Goal: Task Accomplishment & Management: Use online tool/utility

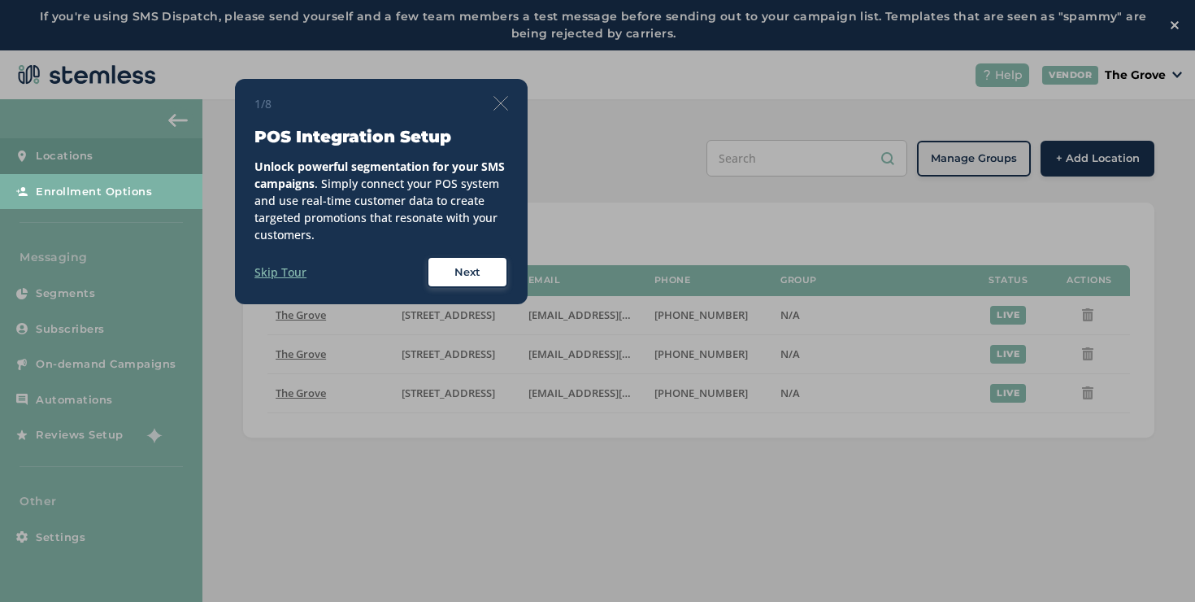
click at [506, 110] on img at bounding box center [501, 103] width 15 height 15
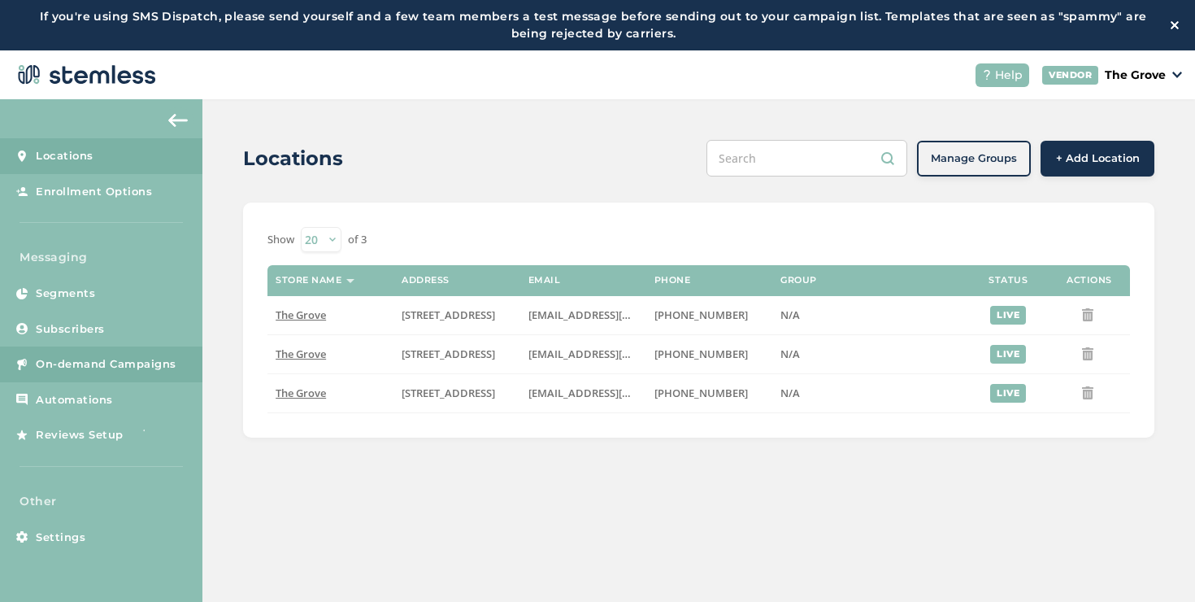
click at [172, 352] on link "On-demand Campaigns" at bounding box center [101, 364] width 202 height 36
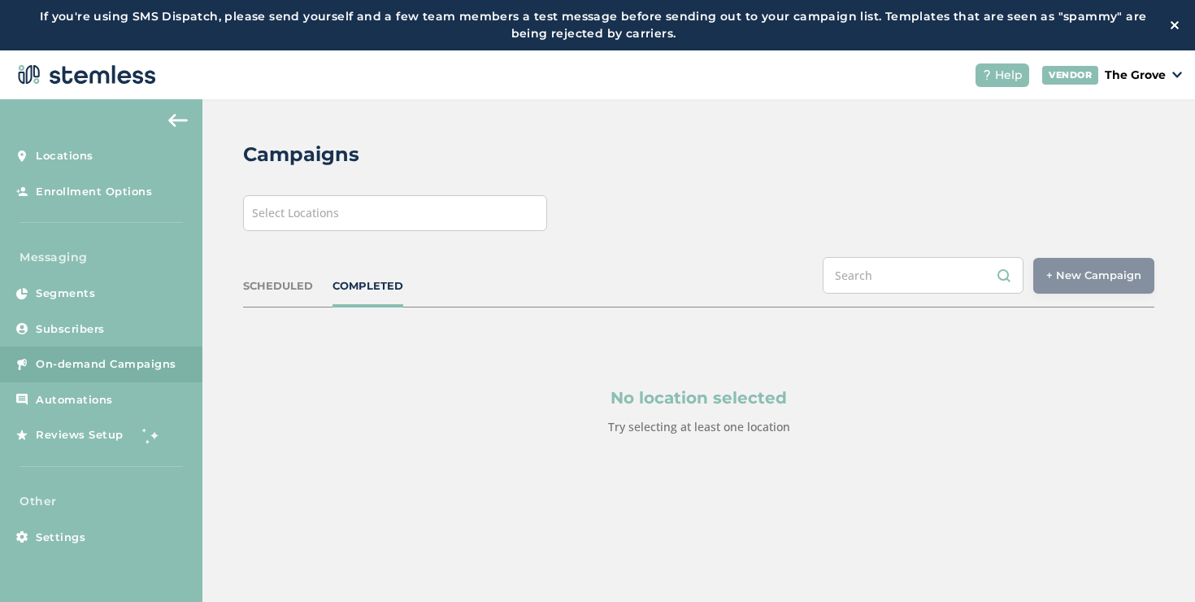
click at [333, 224] on div "Select Locations" at bounding box center [395, 213] width 304 height 36
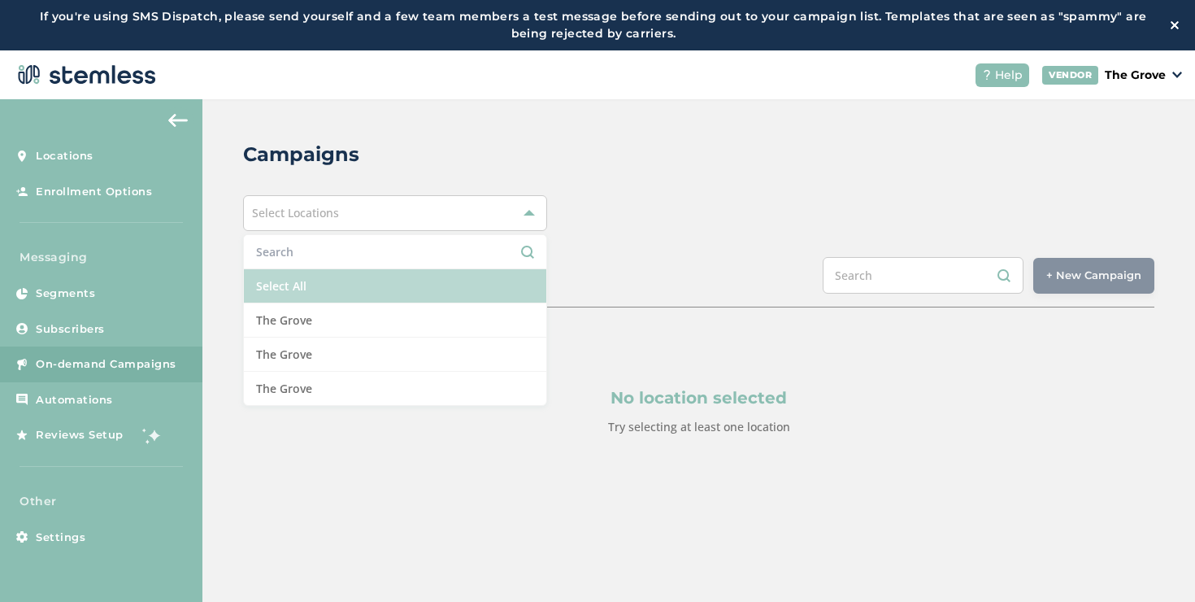
click at [320, 274] on li "Select All" at bounding box center [395, 286] width 303 height 34
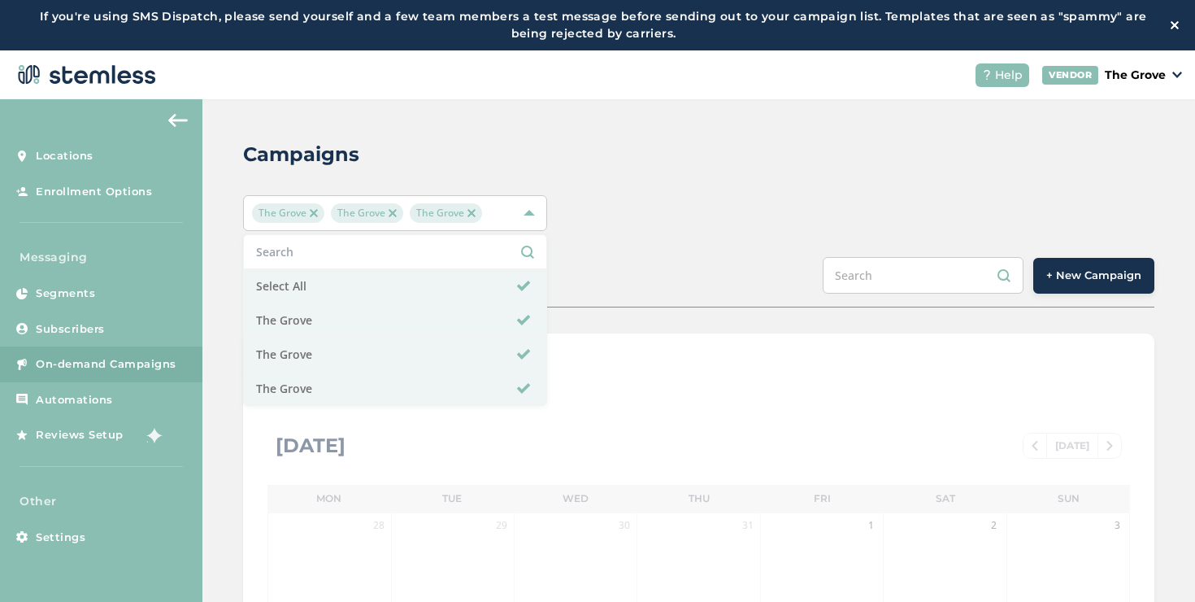
click at [1089, 285] on button "+ New Campaign" at bounding box center [1094, 276] width 121 height 36
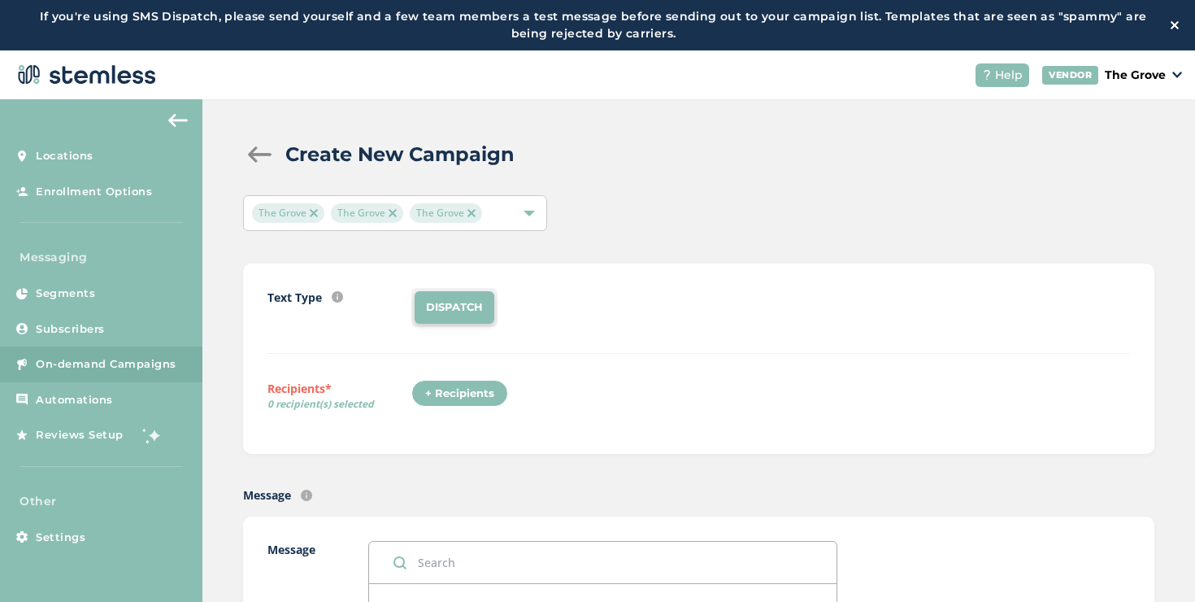
click at [476, 393] on div "+ Recipients" at bounding box center [460, 394] width 97 height 28
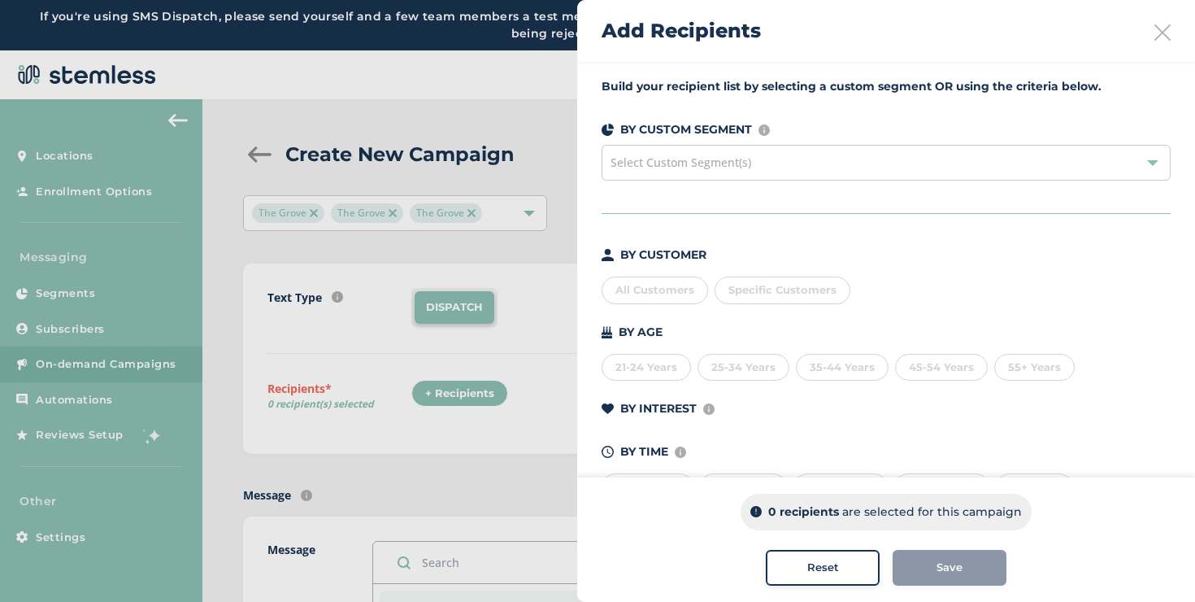
click at [762, 296] on span "Specific Customers" at bounding box center [783, 289] width 108 height 13
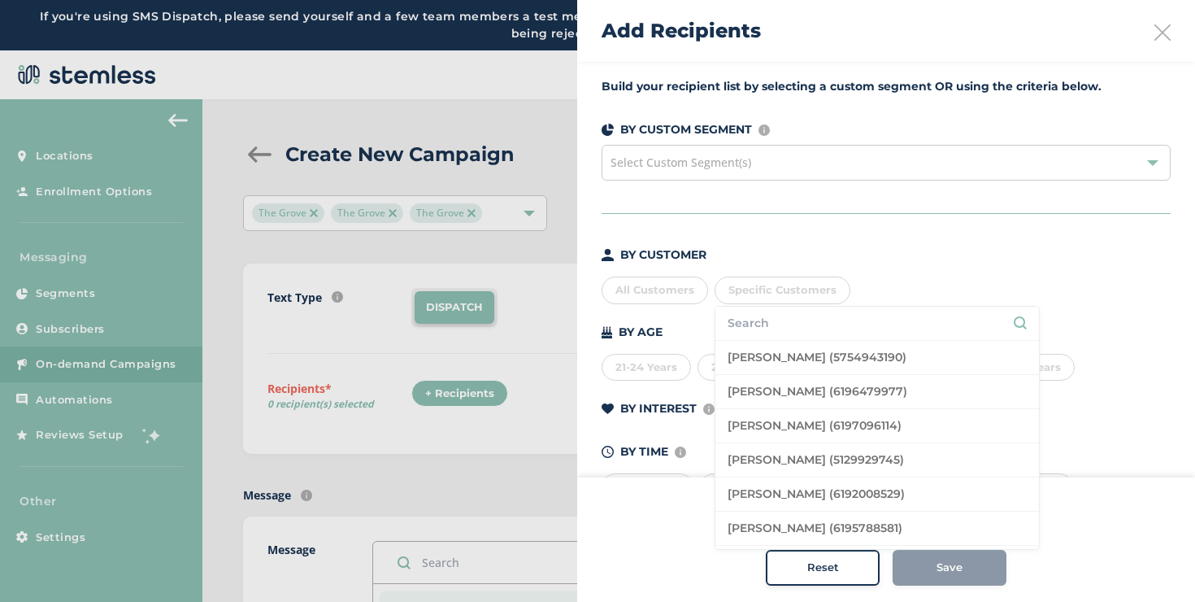
click at [762, 296] on span "Specific Customers" at bounding box center [783, 289] width 108 height 13
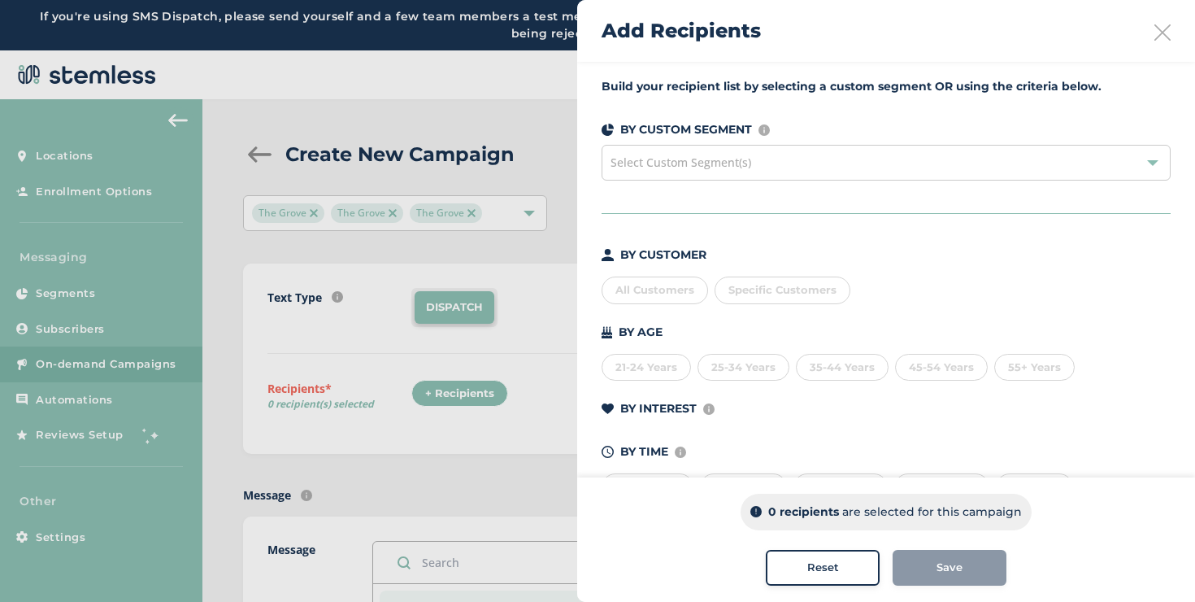
click at [703, 295] on div "All Customers" at bounding box center [655, 291] width 107 height 28
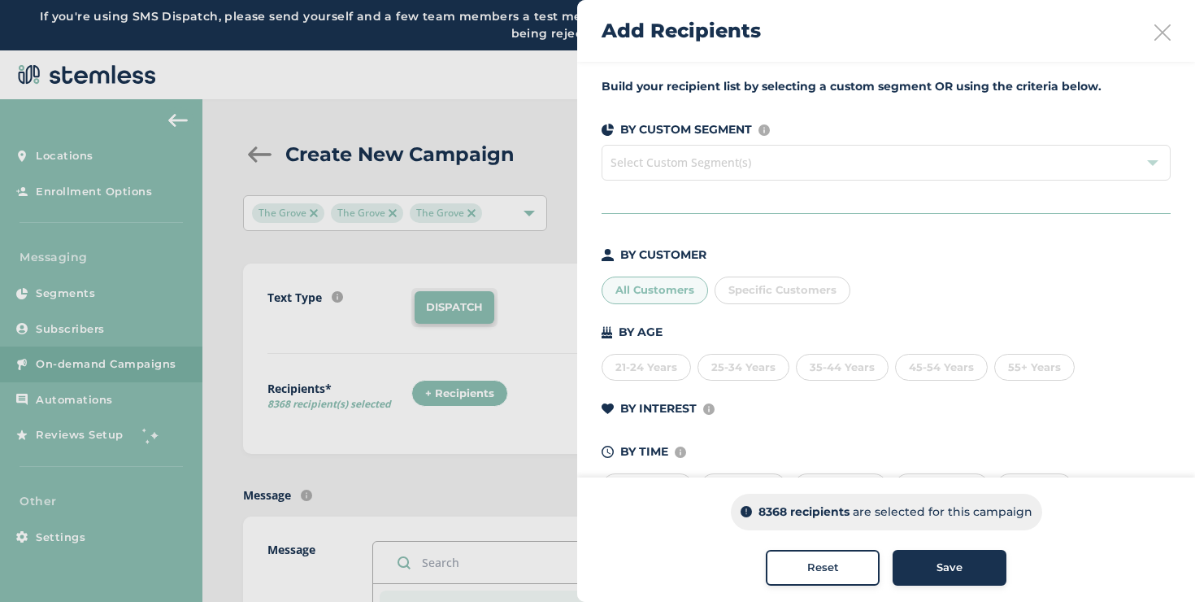
click at [1166, 33] on icon at bounding box center [1163, 32] width 16 height 16
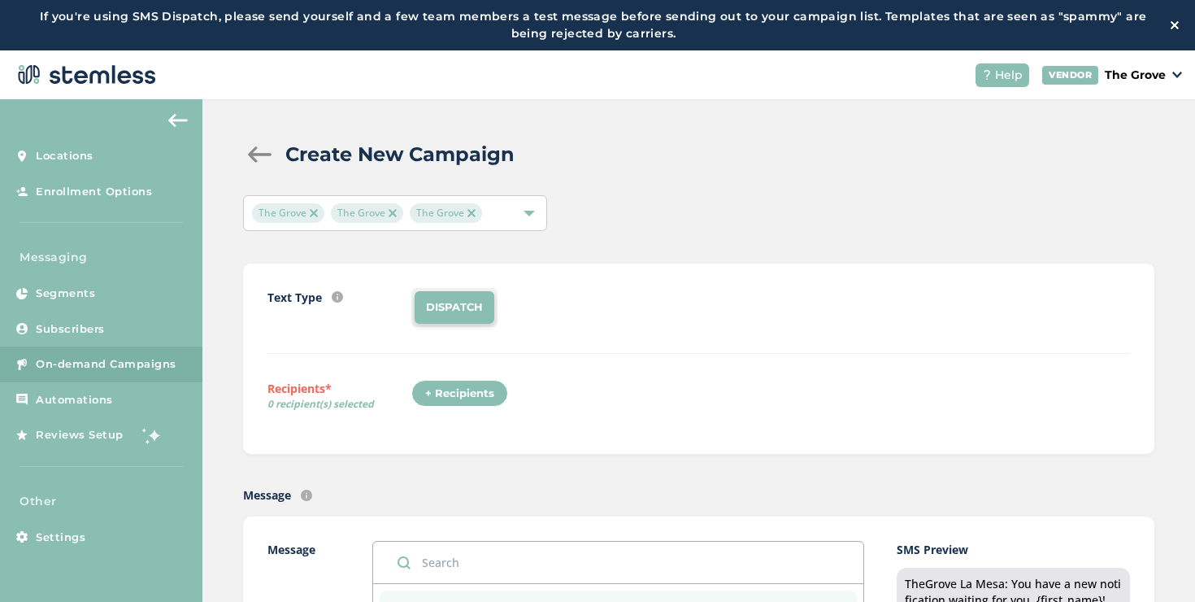
click at [469, 207] on span "The Grove" at bounding box center [446, 213] width 72 height 20
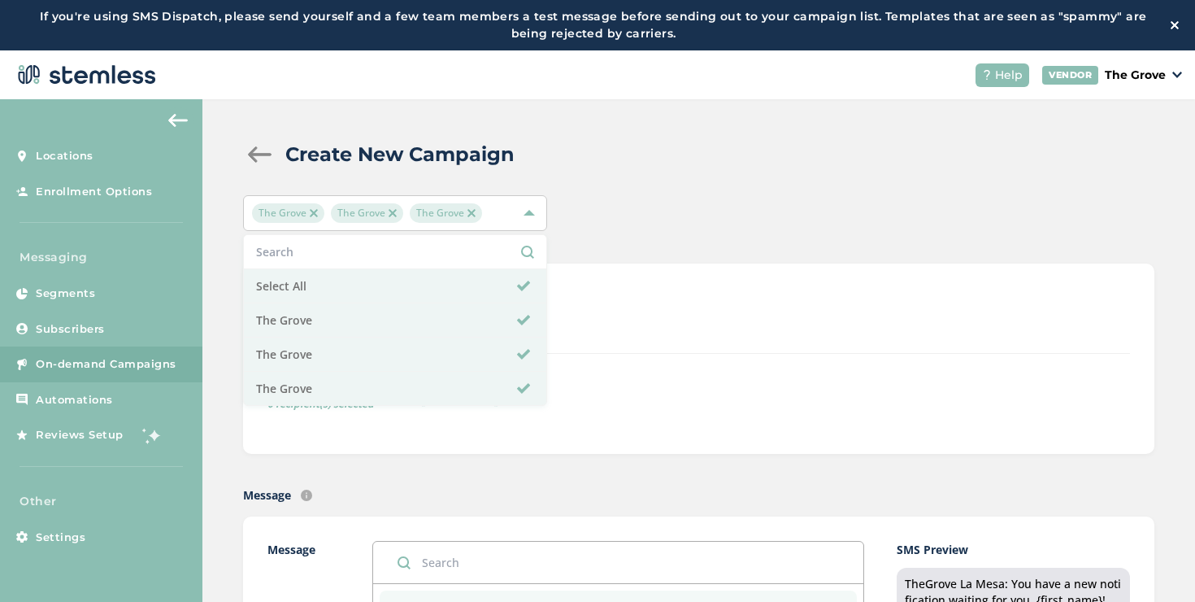
click at [476, 211] on span "The Grove" at bounding box center [446, 213] width 72 height 20
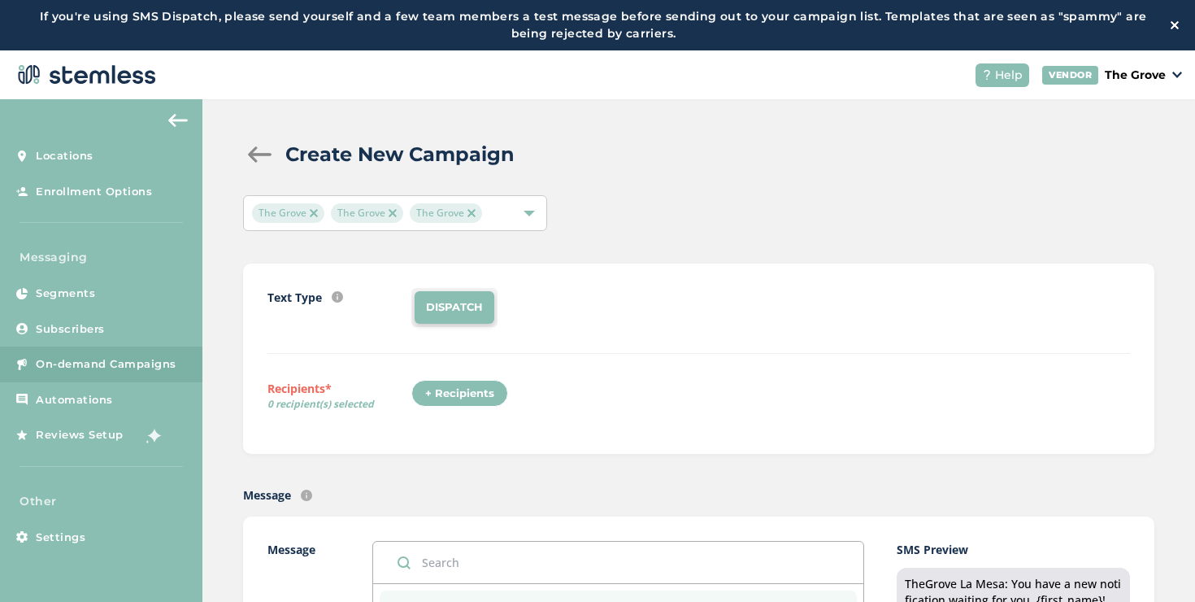
click at [472, 211] on img at bounding box center [472, 213] width 8 height 8
click at [393, 214] on img at bounding box center [393, 213] width 8 height 8
click at [421, 214] on div "The Grove" at bounding box center [387, 213] width 270 height 20
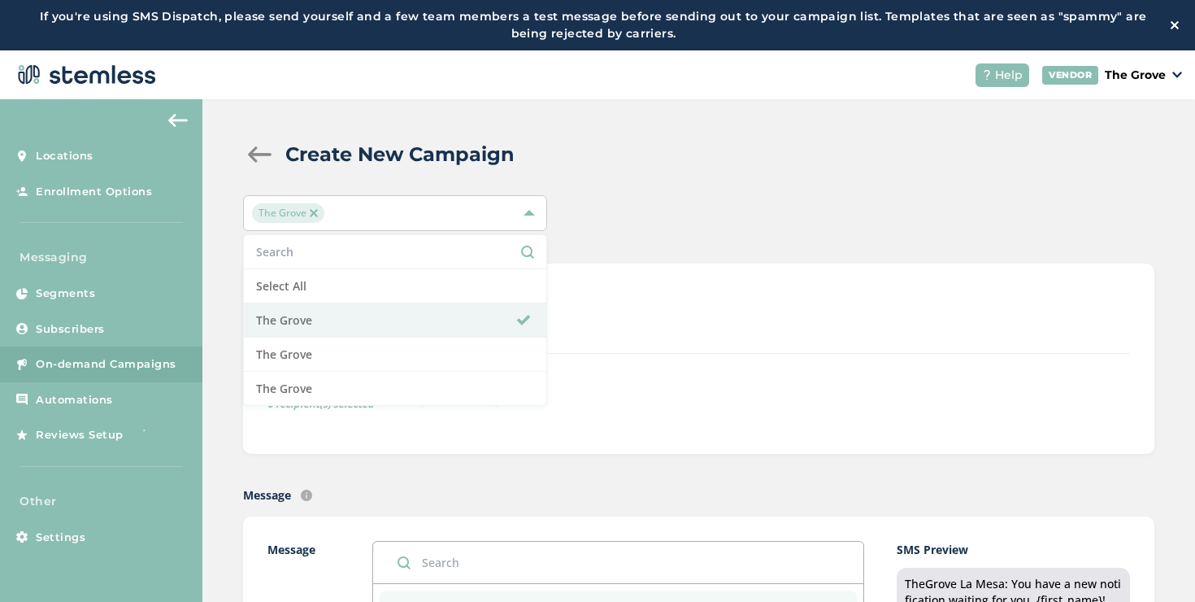
click at [588, 271] on div "Text Type SMS : A cost effective way to reach your customers. Send a intro text…" at bounding box center [699, 358] width 912 height 190
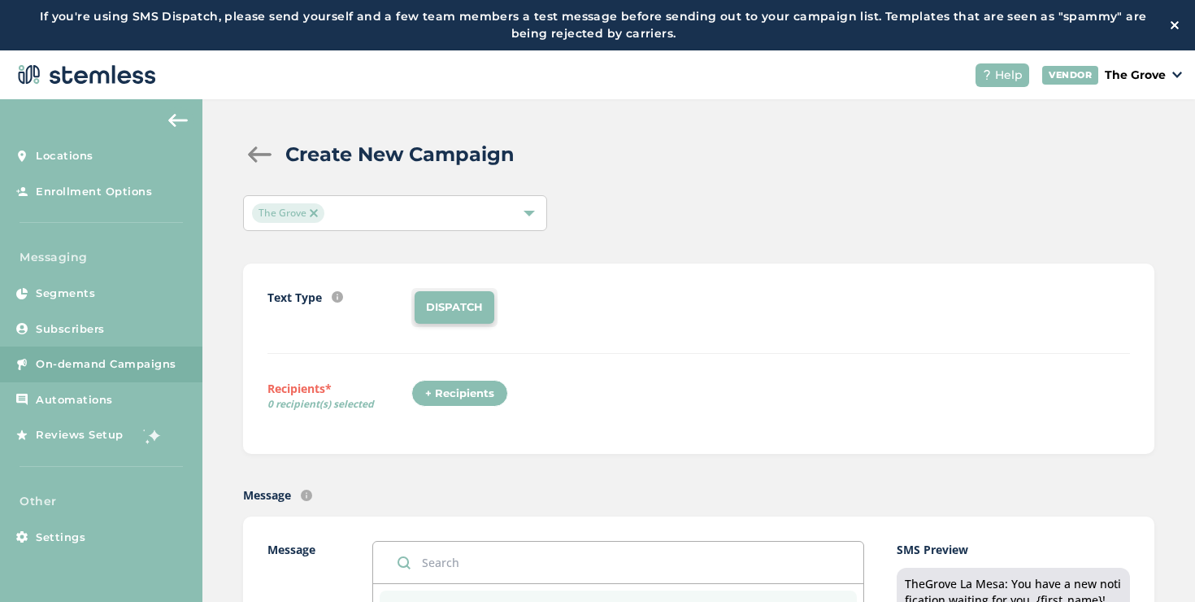
click at [466, 395] on div "+ Recipients" at bounding box center [460, 394] width 97 height 28
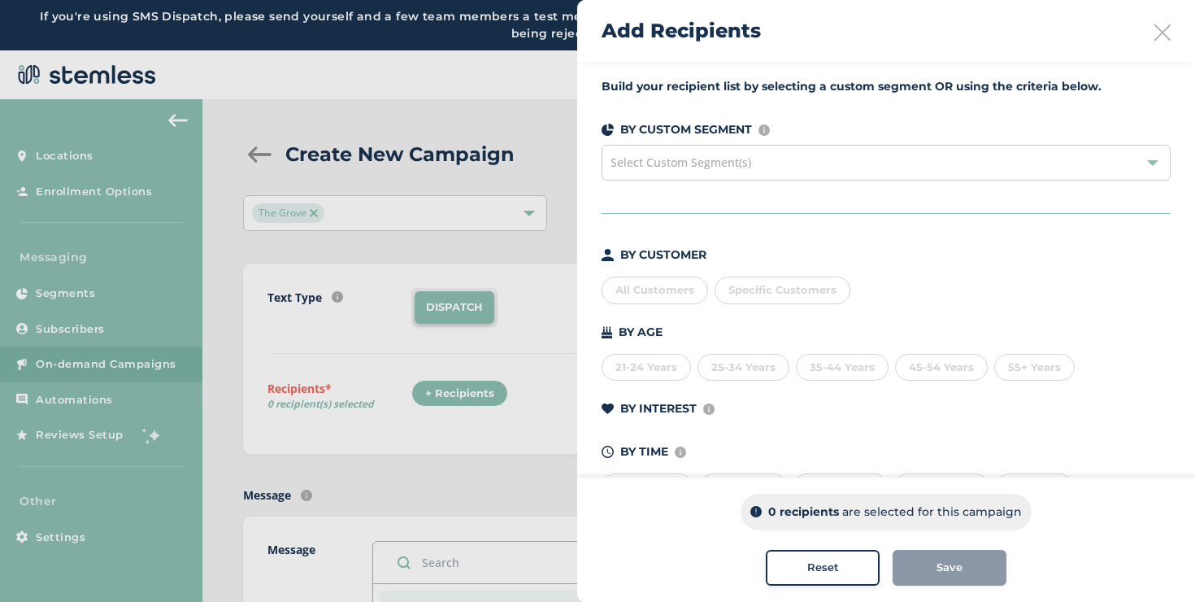
click at [688, 297] on div "All Customers" at bounding box center [655, 291] width 107 height 28
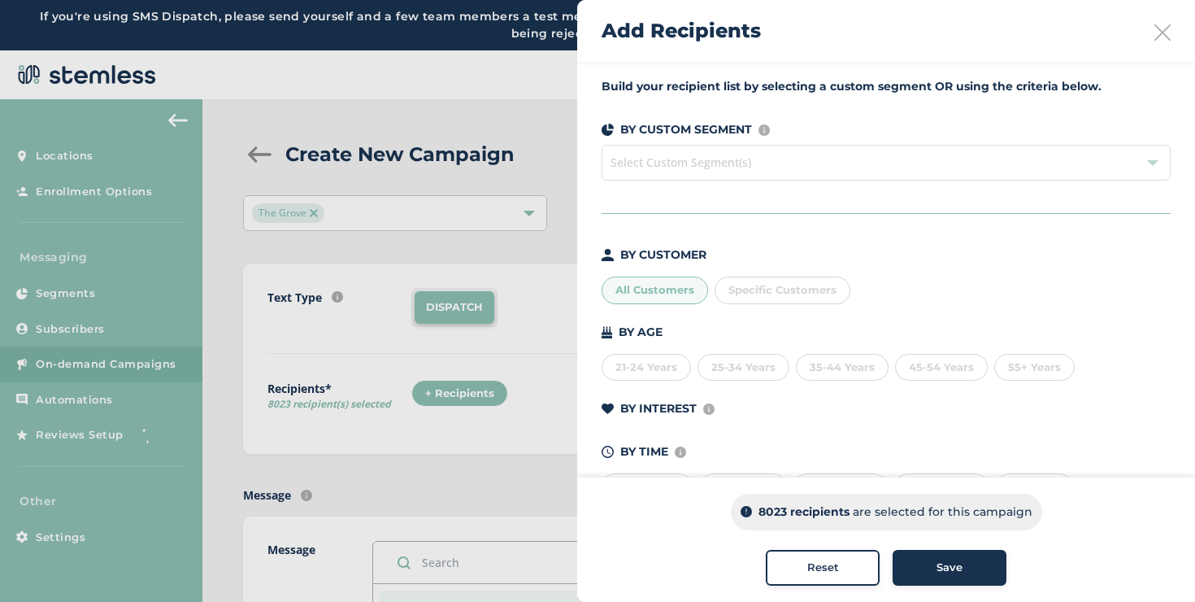
click at [1167, 31] on icon at bounding box center [1163, 32] width 16 height 16
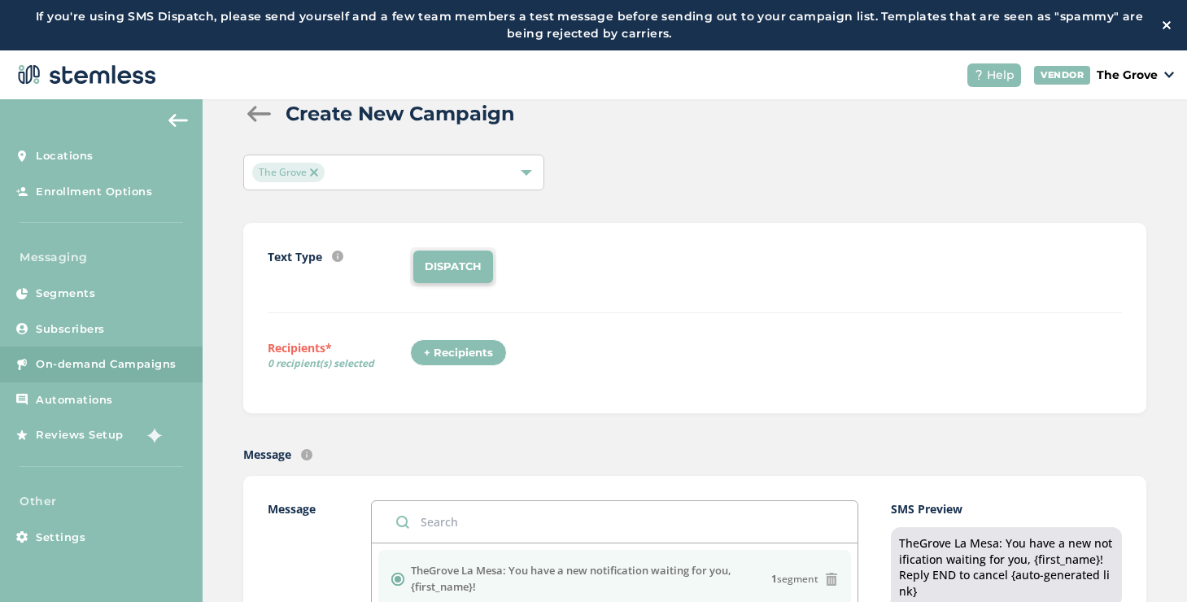
scroll to position [107, 0]
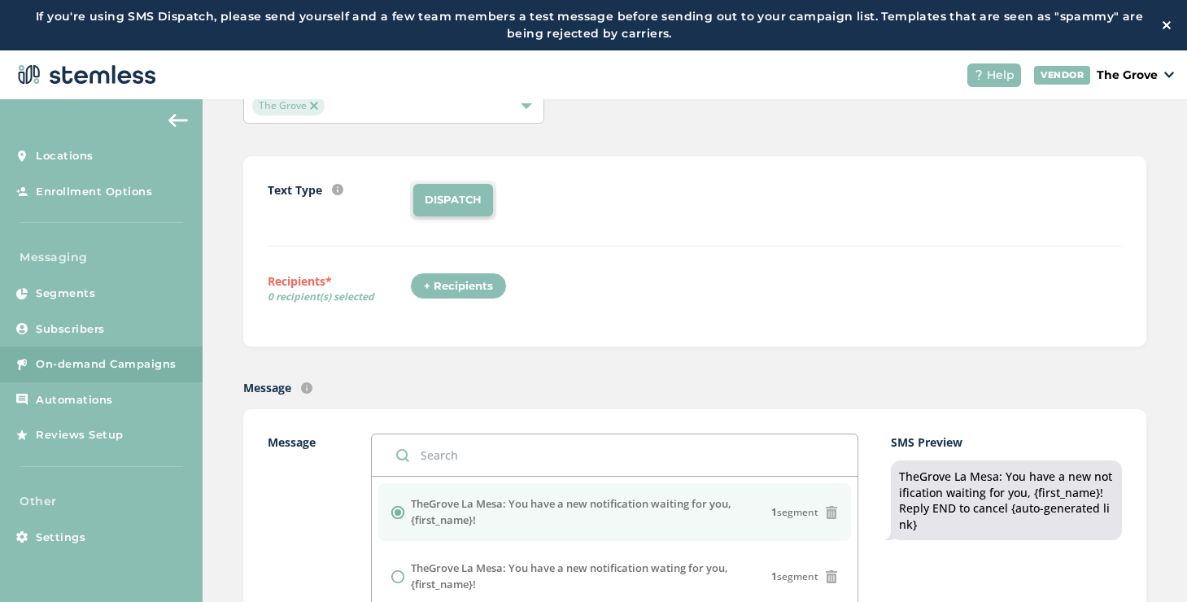
click at [453, 280] on div "+ Recipients" at bounding box center [458, 286] width 97 height 28
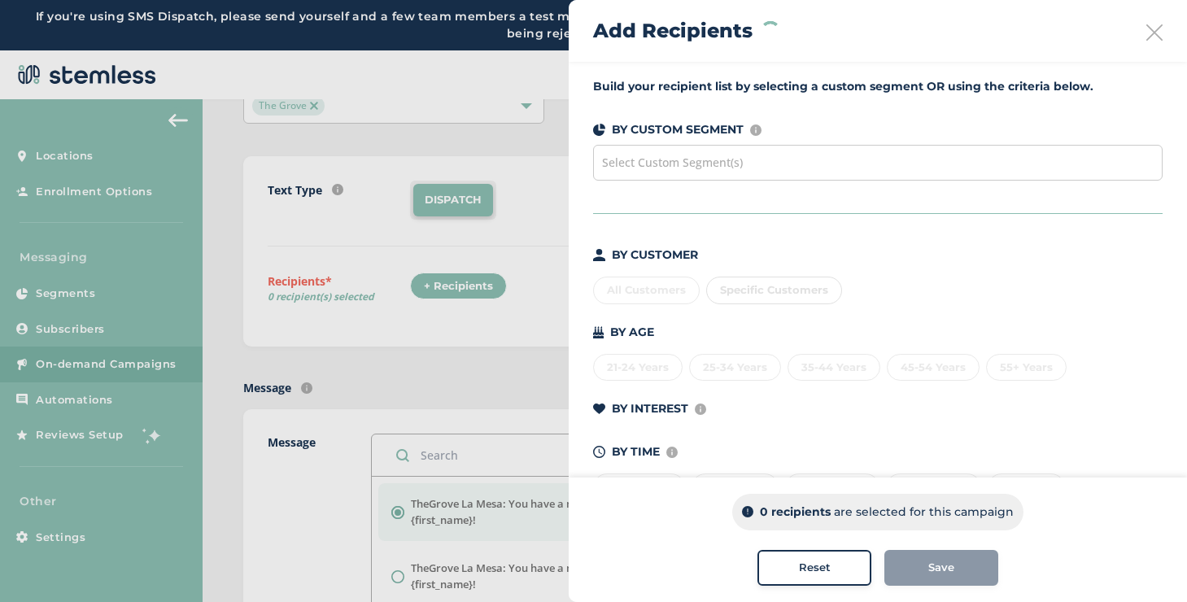
scroll to position [3, 0]
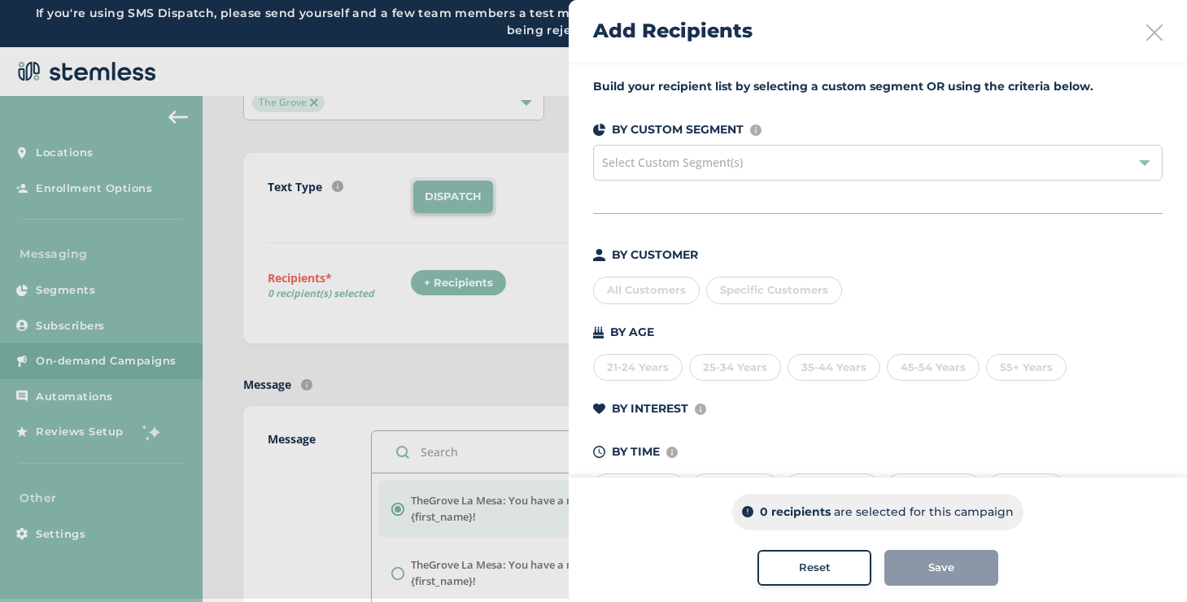
click at [1005, 367] on div "55+ Years" at bounding box center [1026, 368] width 81 height 28
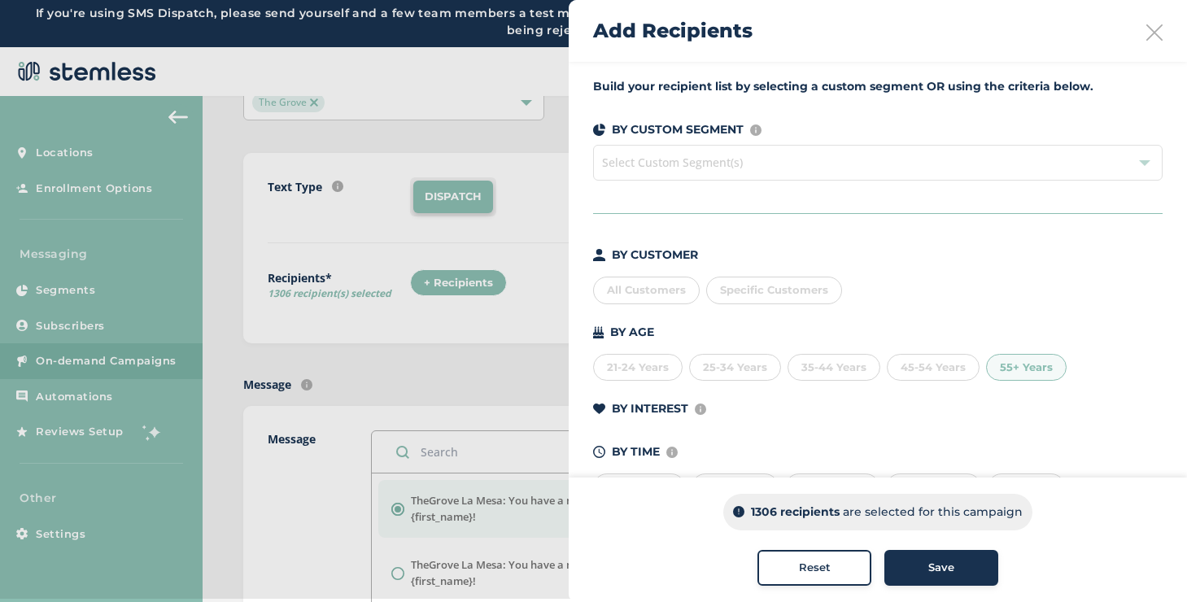
click at [1020, 368] on div "55+ Years" at bounding box center [1026, 368] width 81 height 28
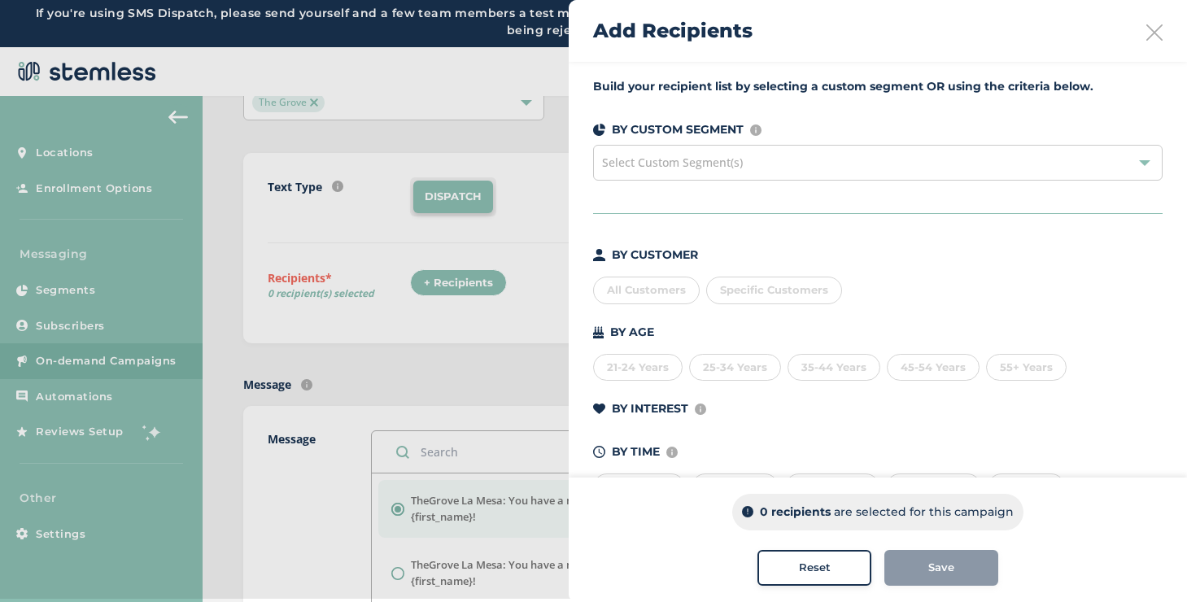
click at [917, 367] on div "45-54 Years" at bounding box center [932, 368] width 93 height 28
click at [813, 364] on div "35-44 Years" at bounding box center [833, 368] width 93 height 28
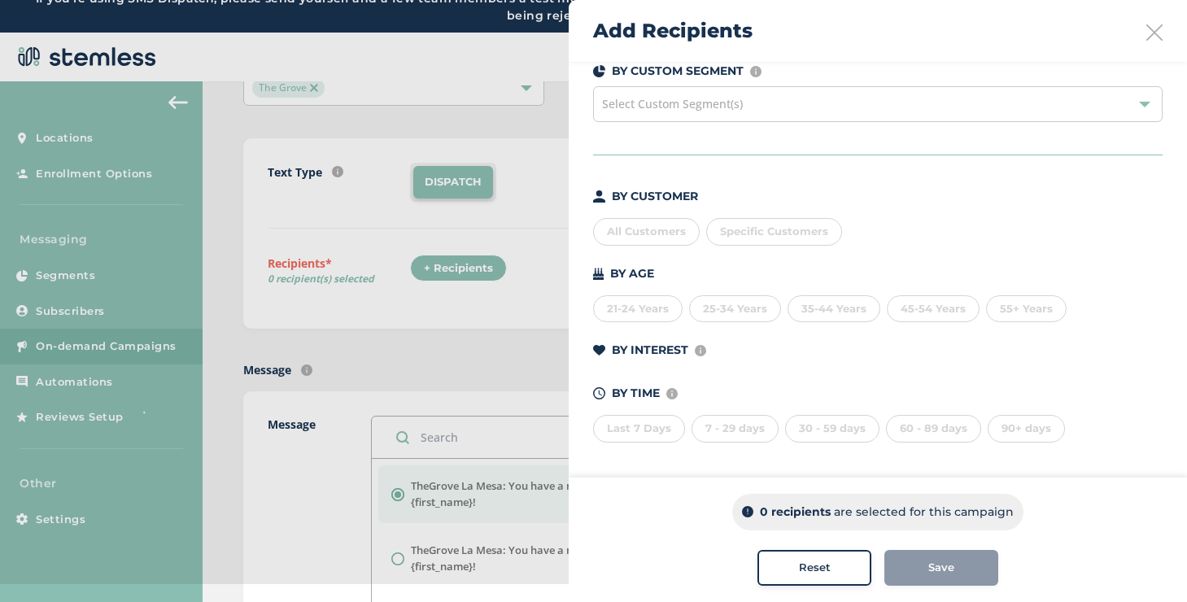
scroll to position [50, 0]
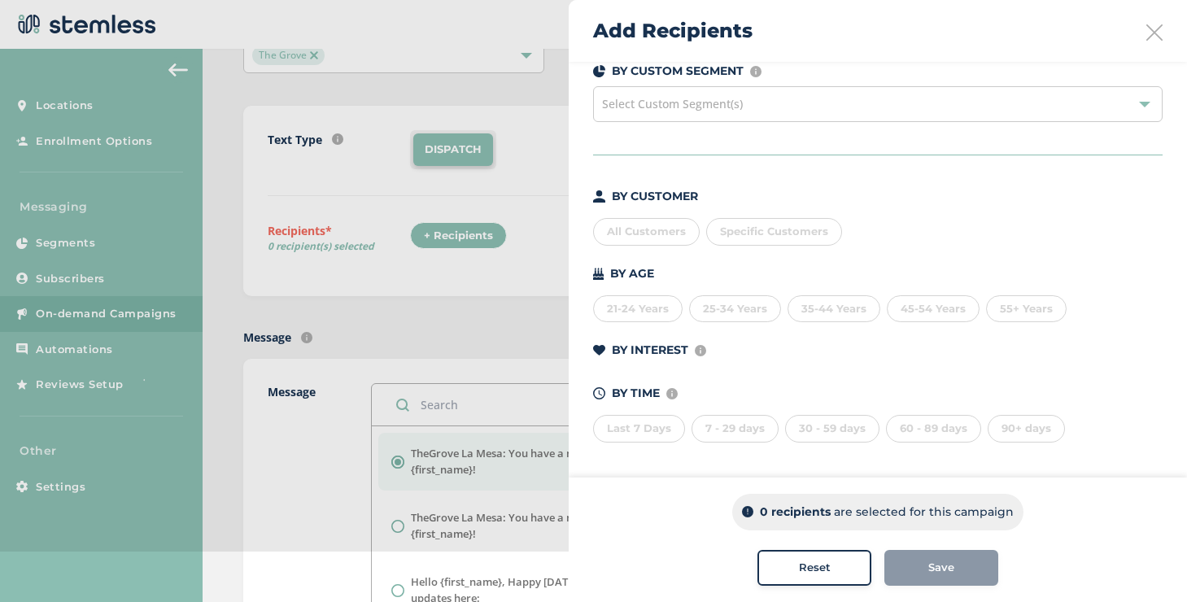
click at [733, 429] on div "7 - 29 days" at bounding box center [734, 429] width 87 height 28
click at [648, 431] on div "Last 7 Days" at bounding box center [639, 429] width 92 height 28
click at [1005, 425] on div "90+ days" at bounding box center [1025, 429] width 77 height 28
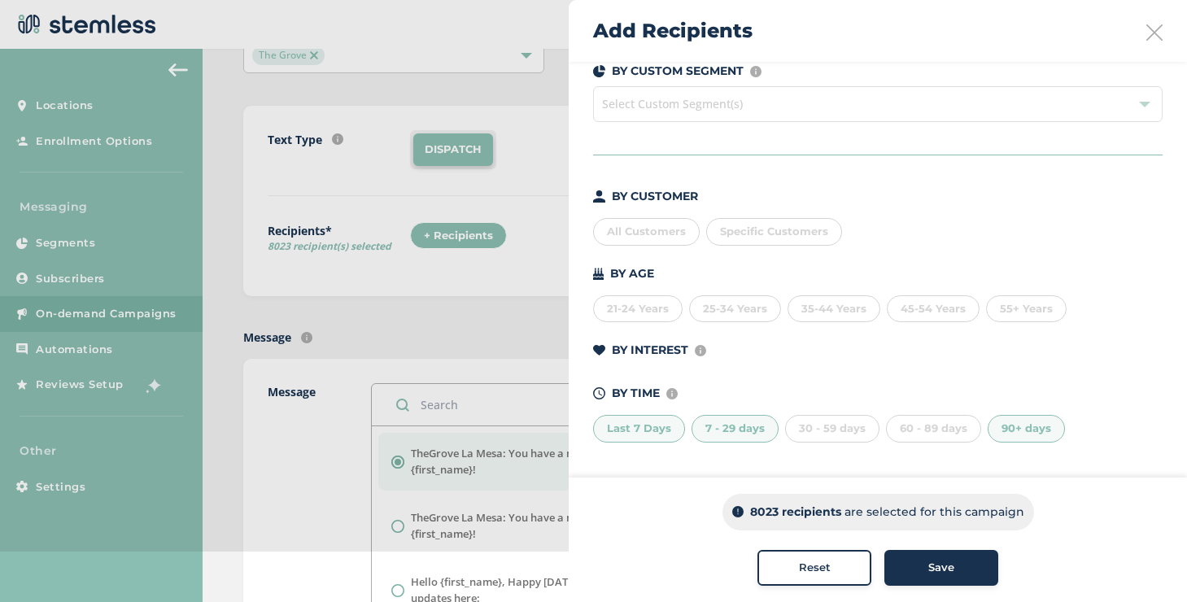
click at [808, 555] on button "Reset" at bounding box center [814, 568] width 114 height 36
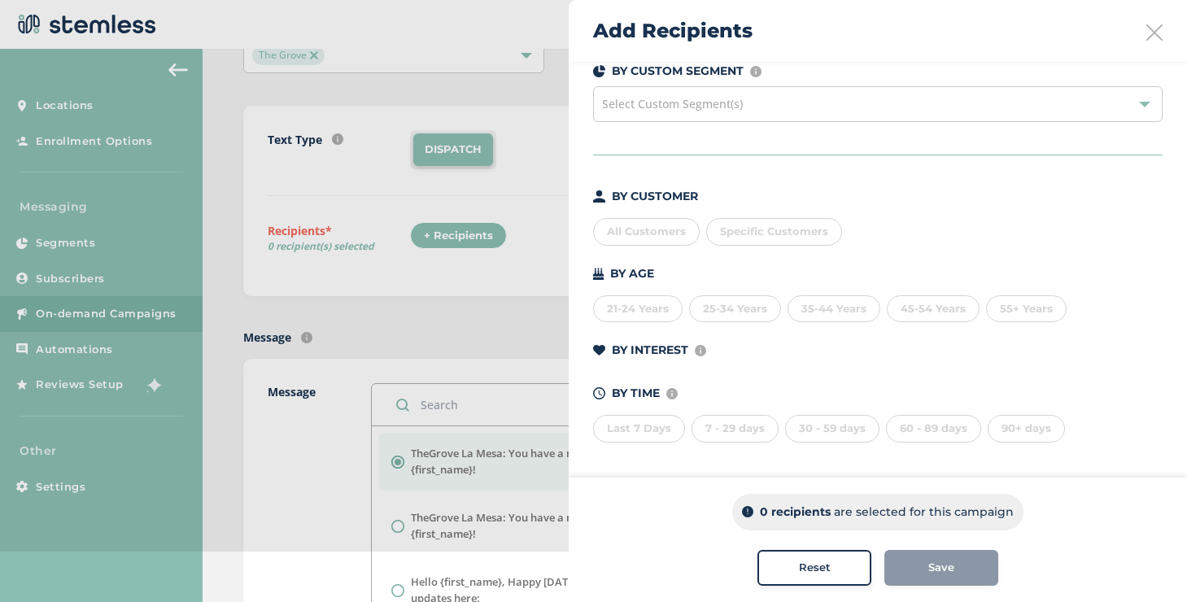
click at [1147, 34] on icon at bounding box center [1154, 32] width 16 height 16
